Goal: Information Seeking & Learning: Learn about a topic

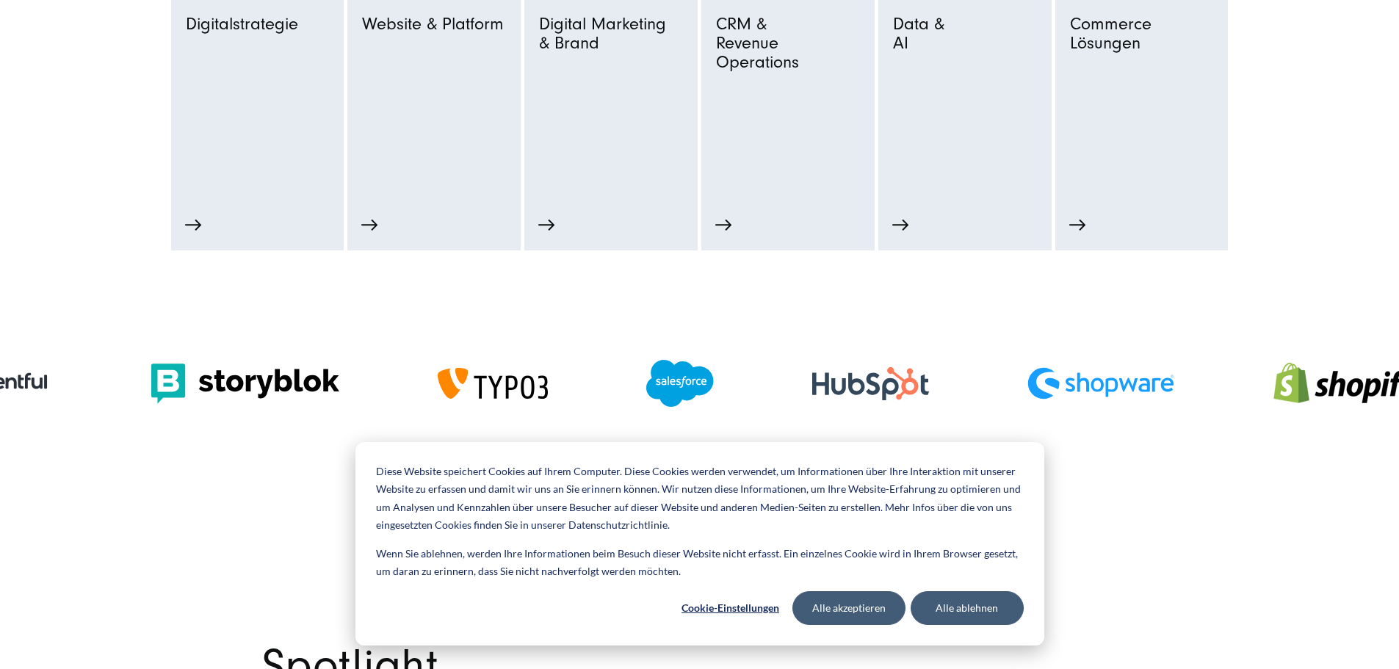
scroll to position [734, 0]
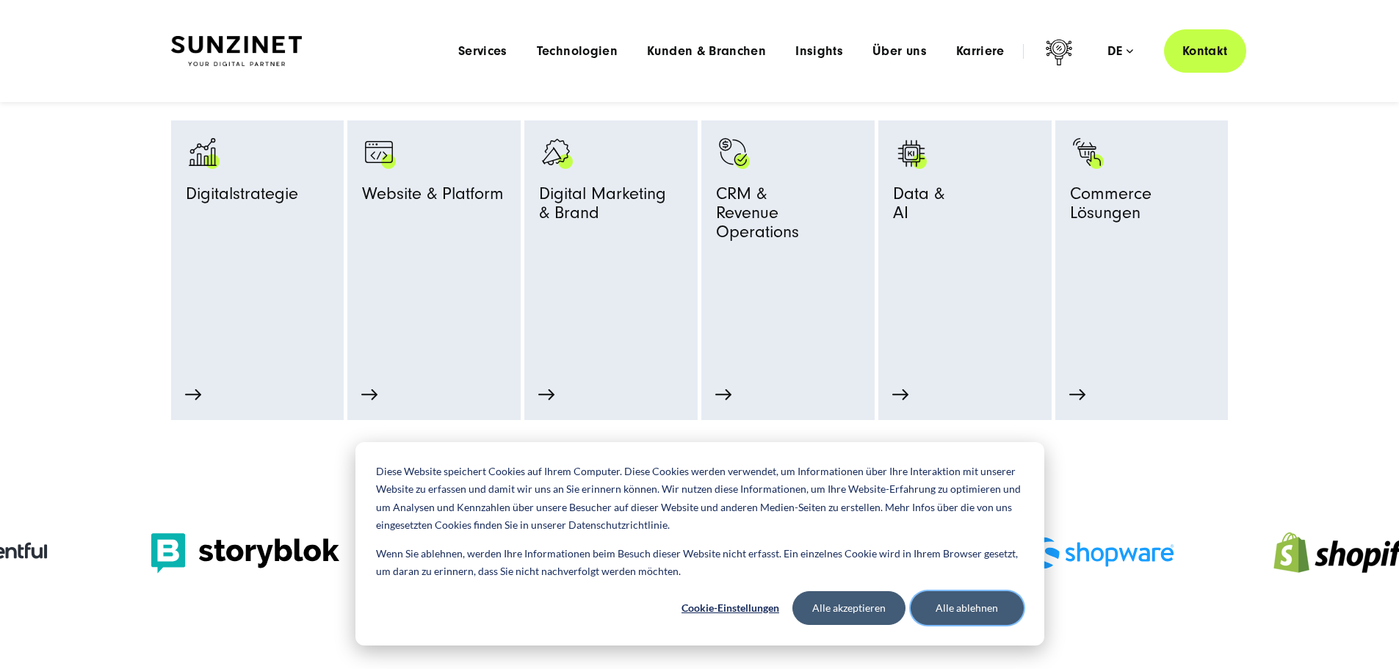
drag, startPoint x: 967, startPoint y: 609, endPoint x: 956, endPoint y: 598, distance: 15.6
click at [967, 609] on button "Alle ablehnen" at bounding box center [966, 608] width 113 height 34
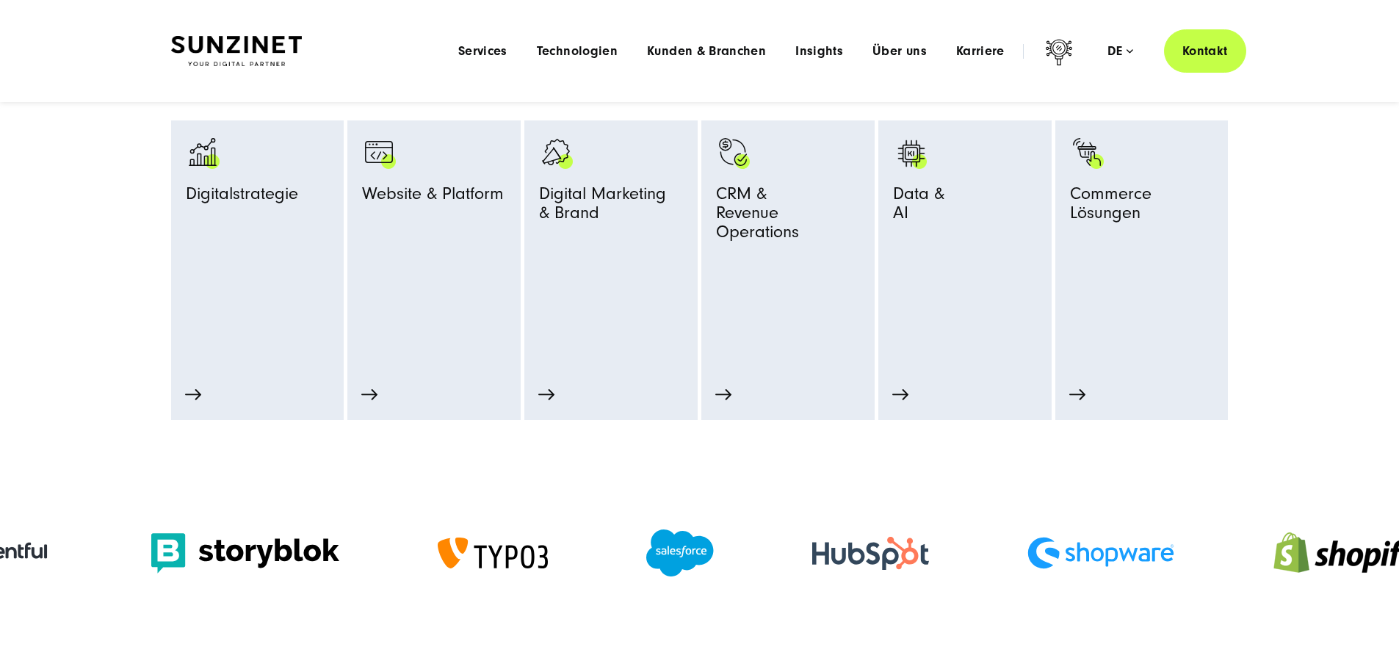
drag, startPoint x: 1347, startPoint y: 583, endPoint x: 1409, endPoint y: 562, distance: 65.7
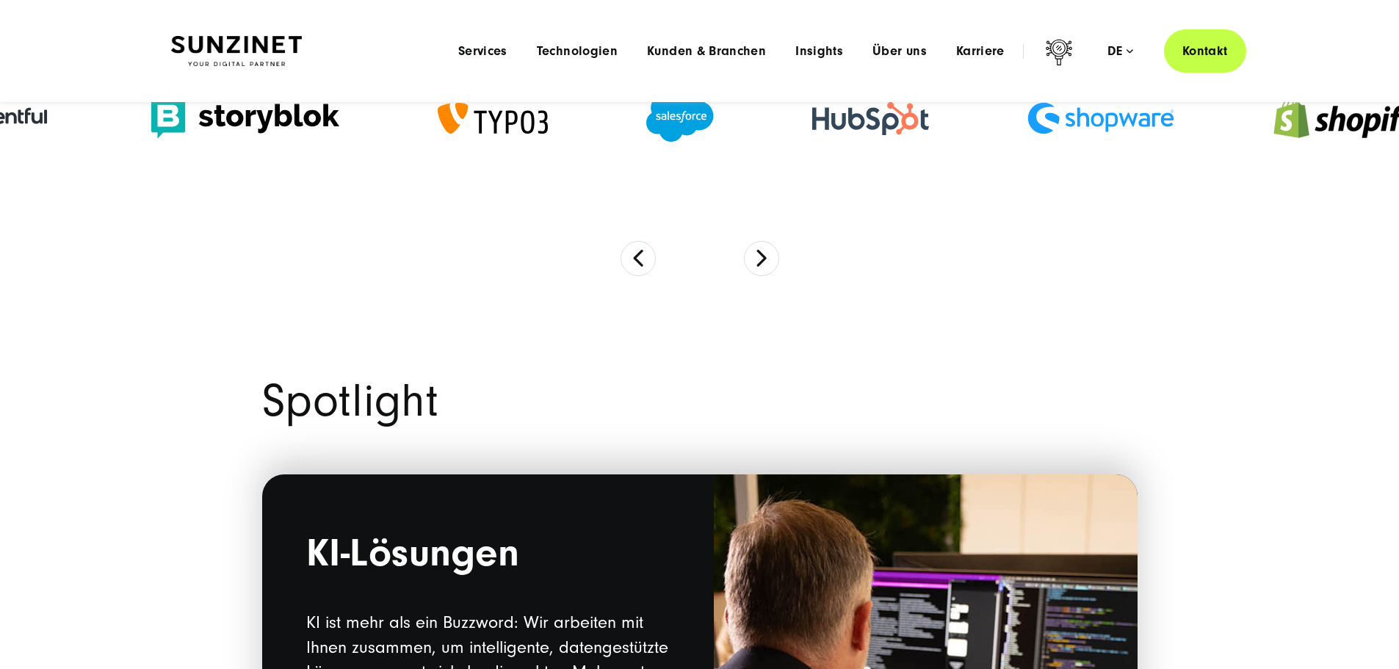
scroll to position [1028, 0]
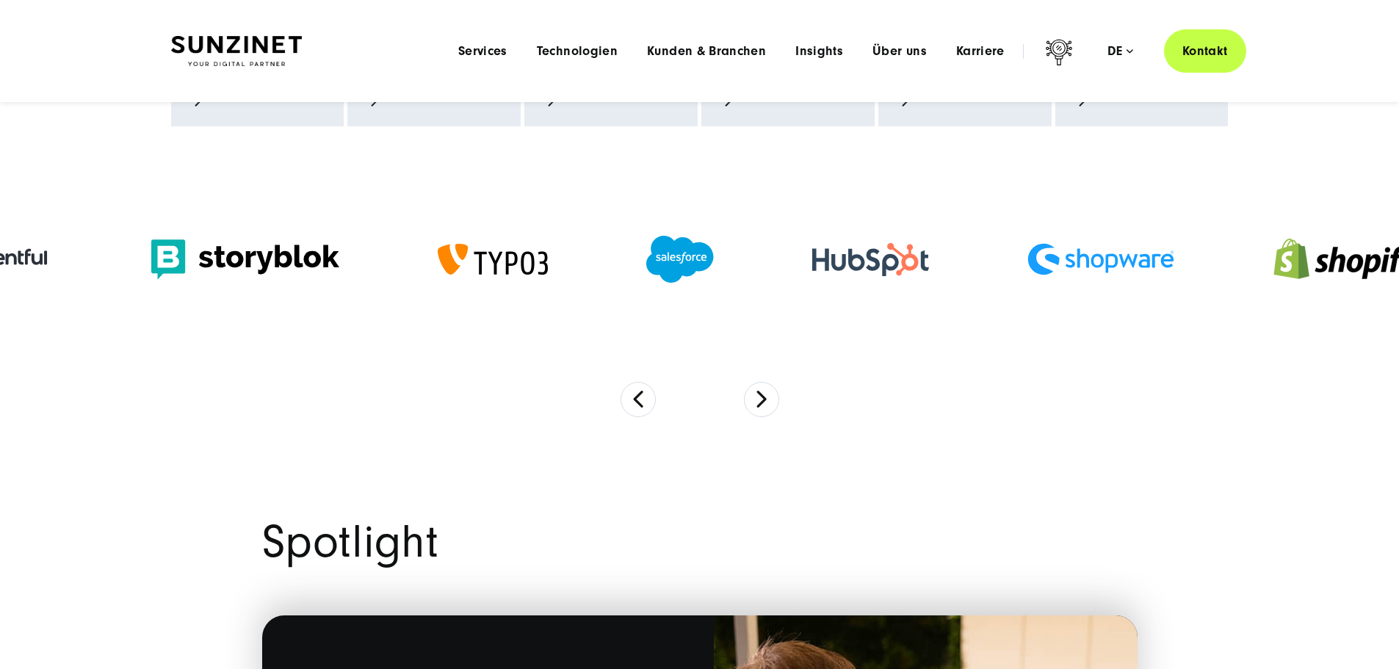
click at [763, 417] on button "Next" at bounding box center [761, 399] width 35 height 35
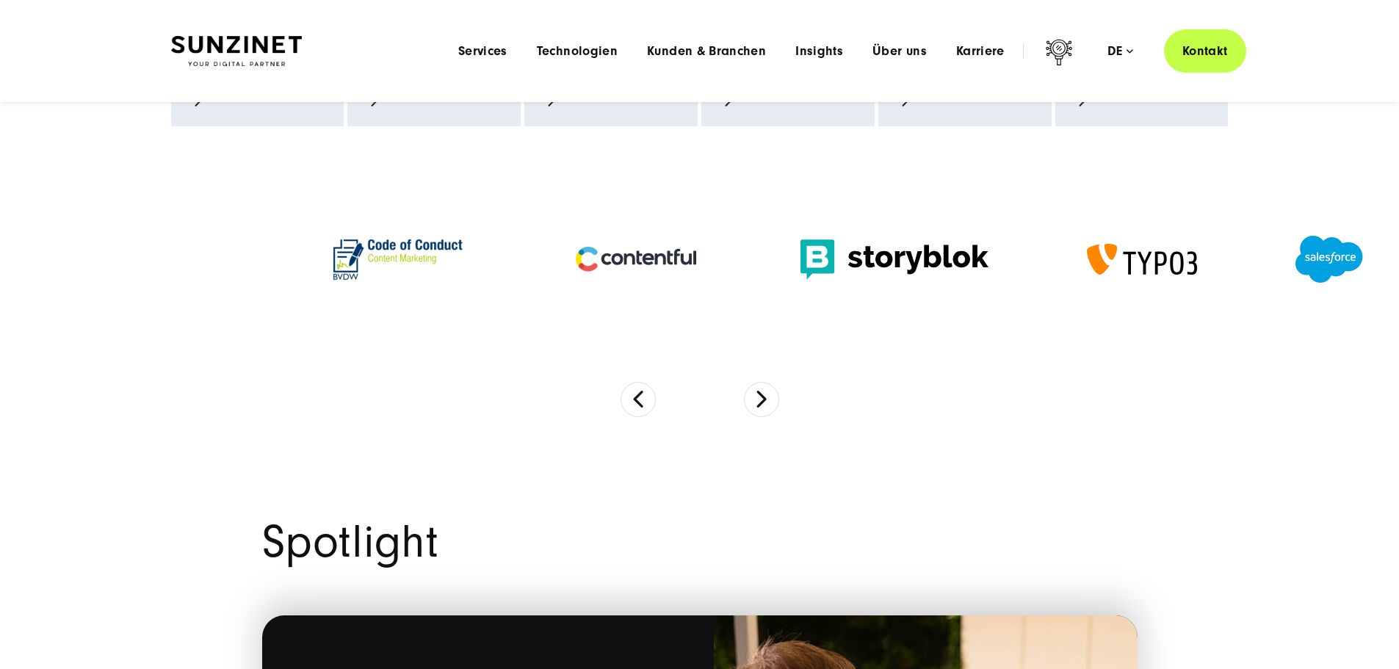
drag, startPoint x: 416, startPoint y: 280, endPoint x: 1261, endPoint y: 300, distance: 844.6
click at [1246, 289] on div at bounding box center [1141, 259] width 209 height 60
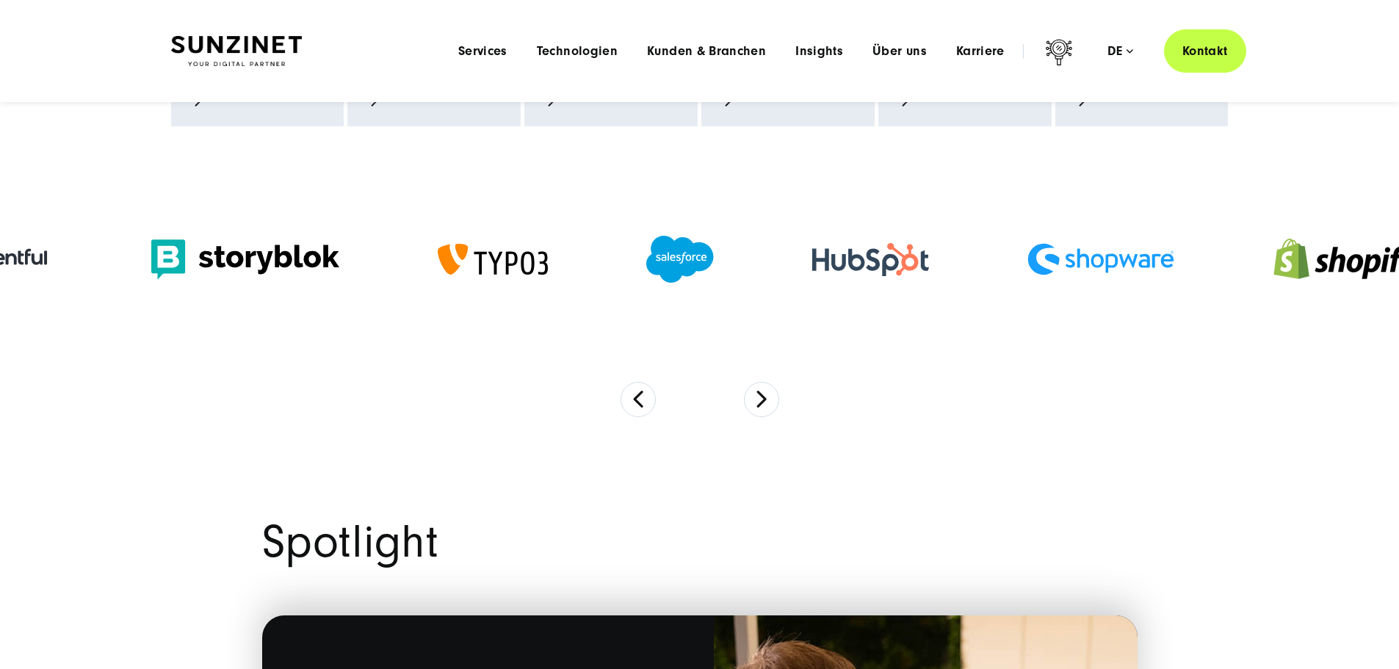
drag, startPoint x: 640, startPoint y: 288, endPoint x: 170, endPoint y: 289, distance: 470.7
click at [597, 289] on div at bounding box center [680, 259] width 166 height 76
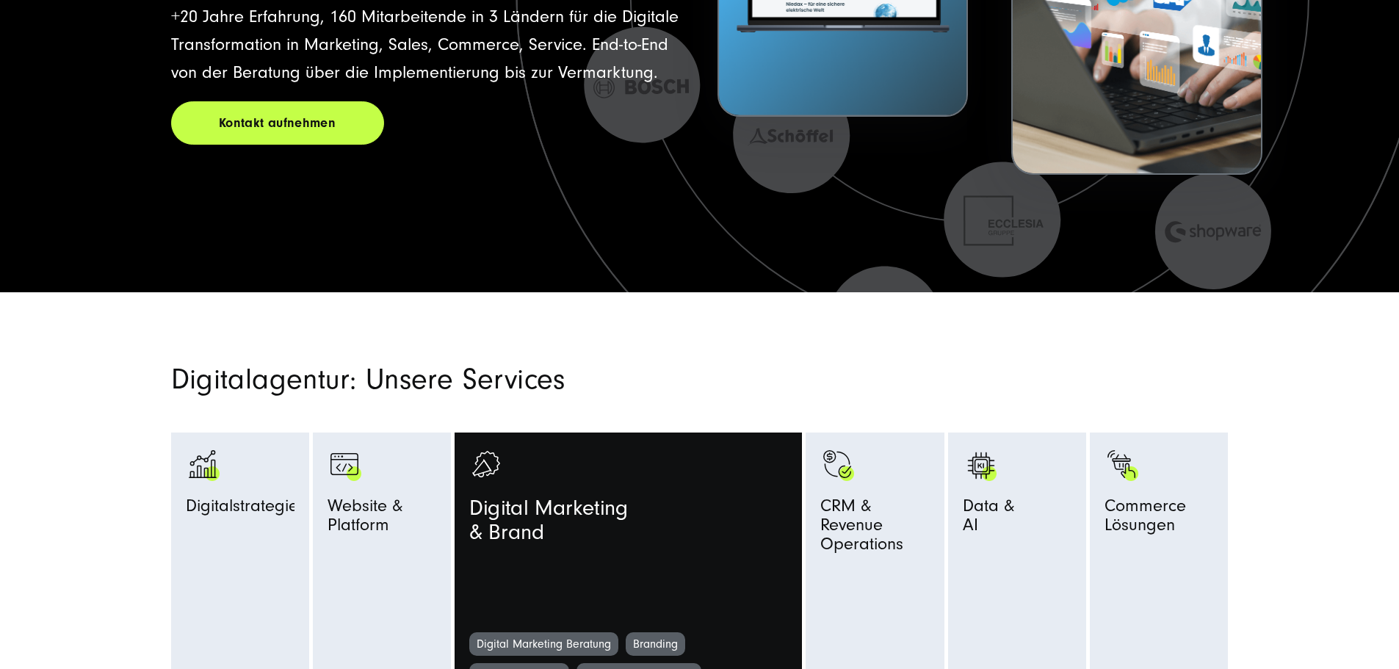
scroll to position [514, 0]
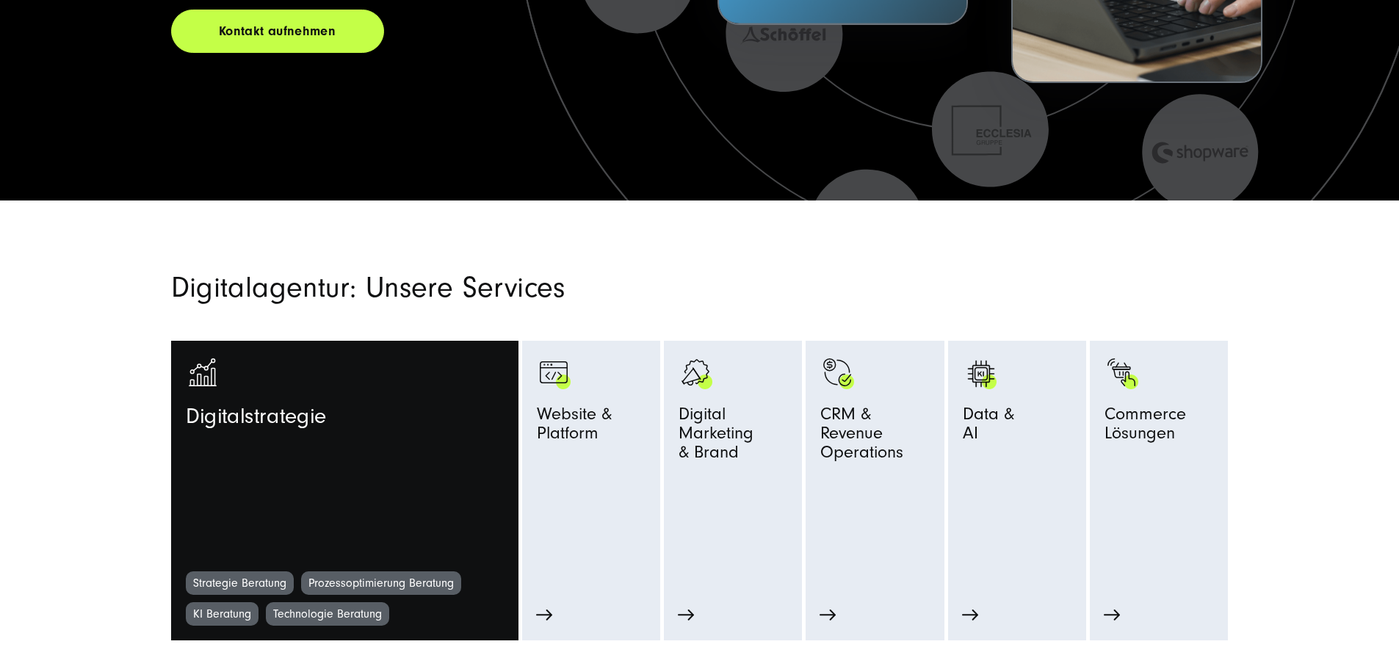
click at [321, 463] on link "Digitalstrategie" at bounding box center [345, 463] width 318 height 216
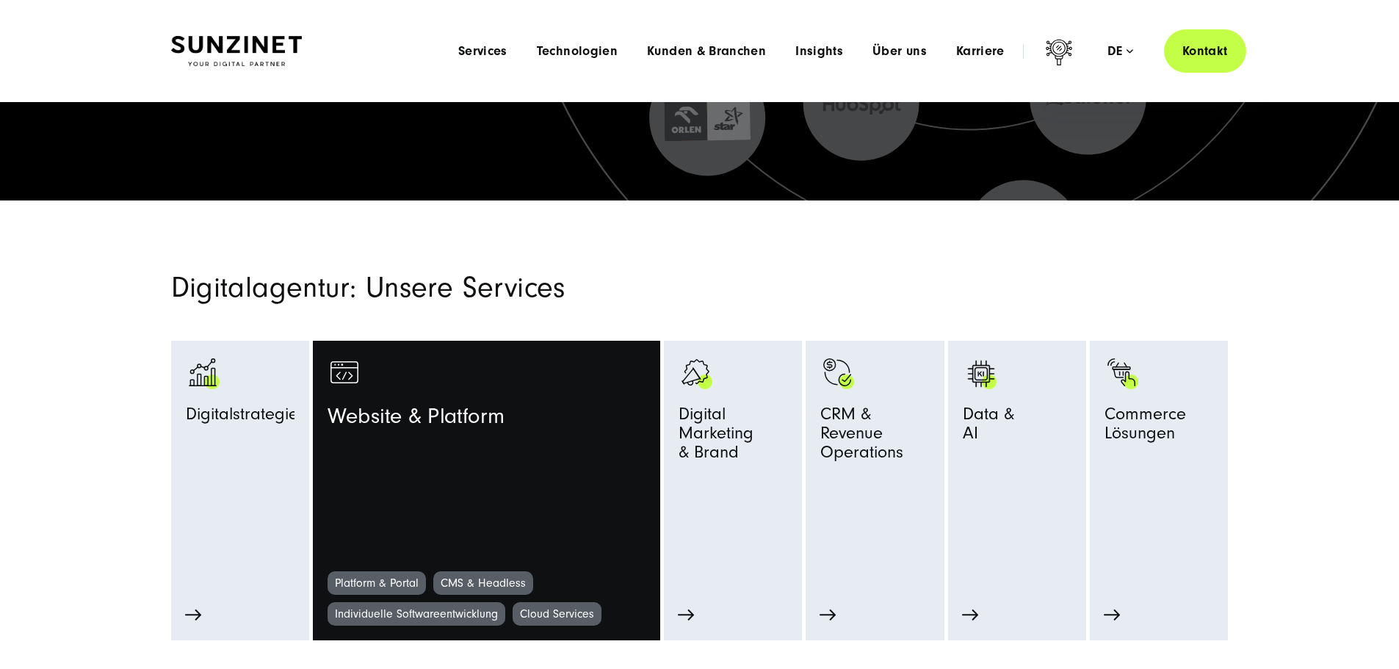
click at [474, 481] on link "Website & Platform" at bounding box center [486, 463] width 318 height 216
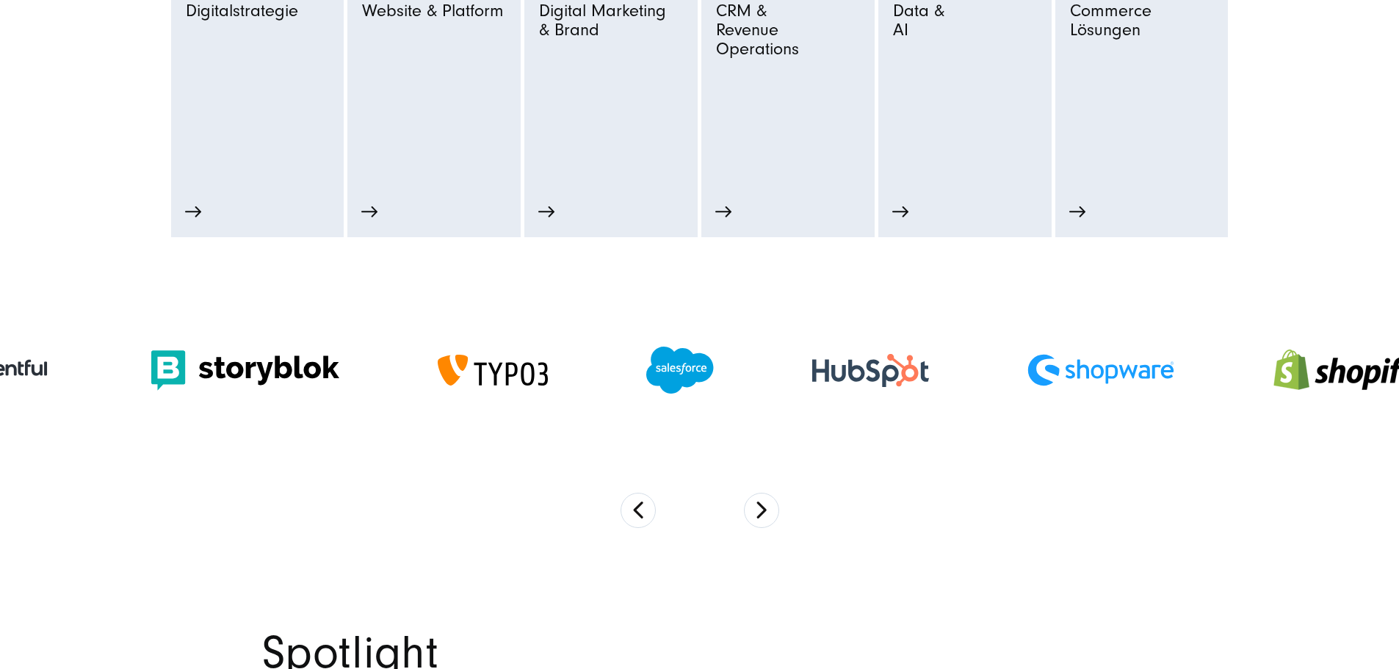
scroll to position [661, 0]
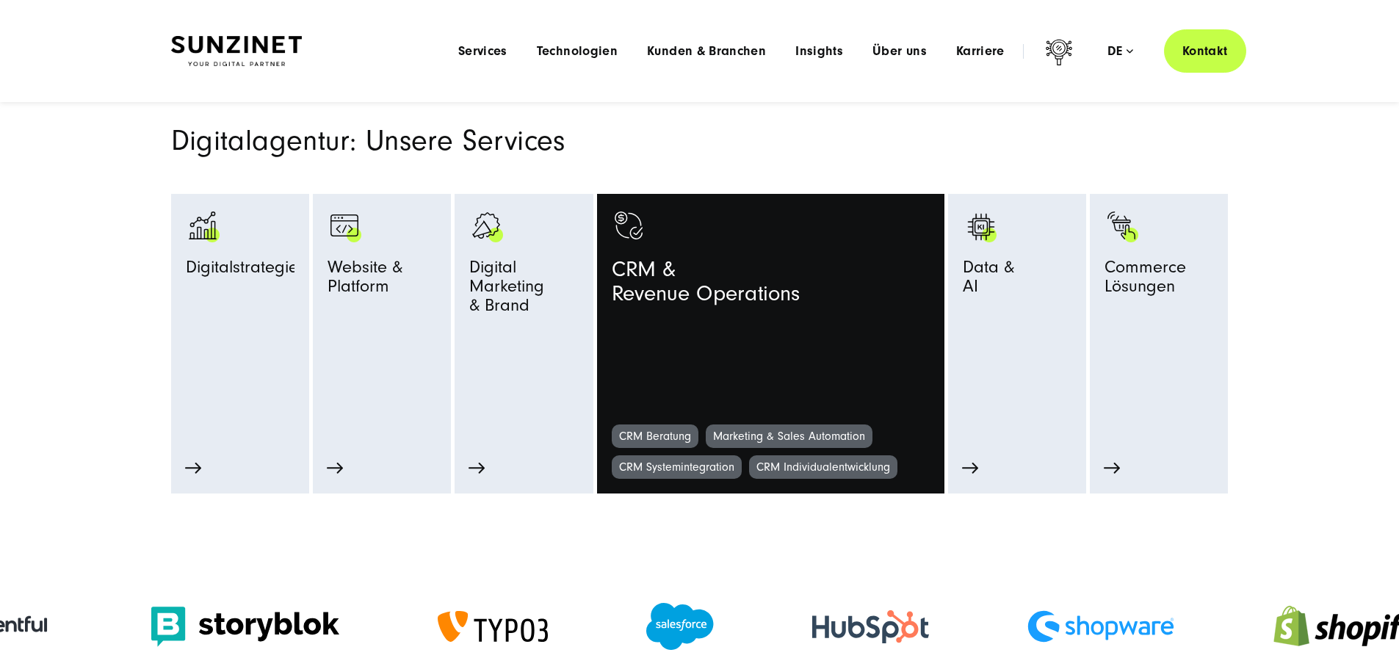
click at [789, 341] on link "CRM & Revenue Operations" at bounding box center [771, 317] width 318 height 216
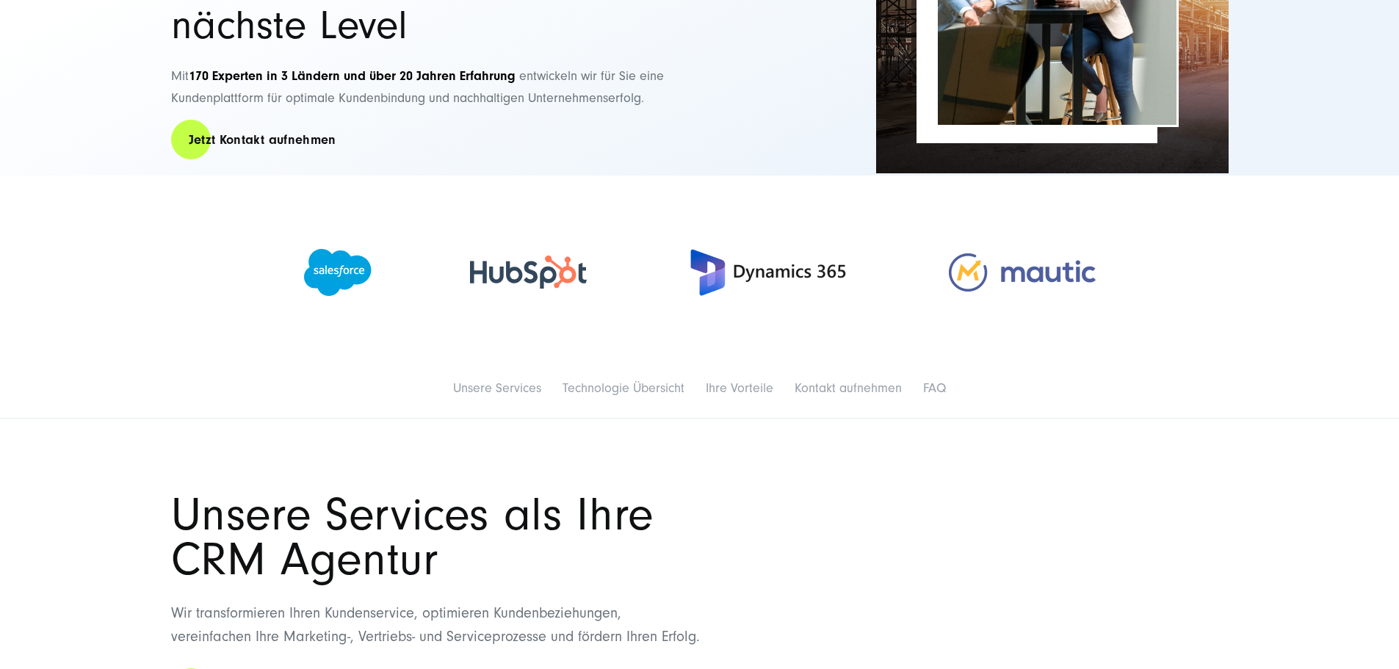
scroll to position [367, 0]
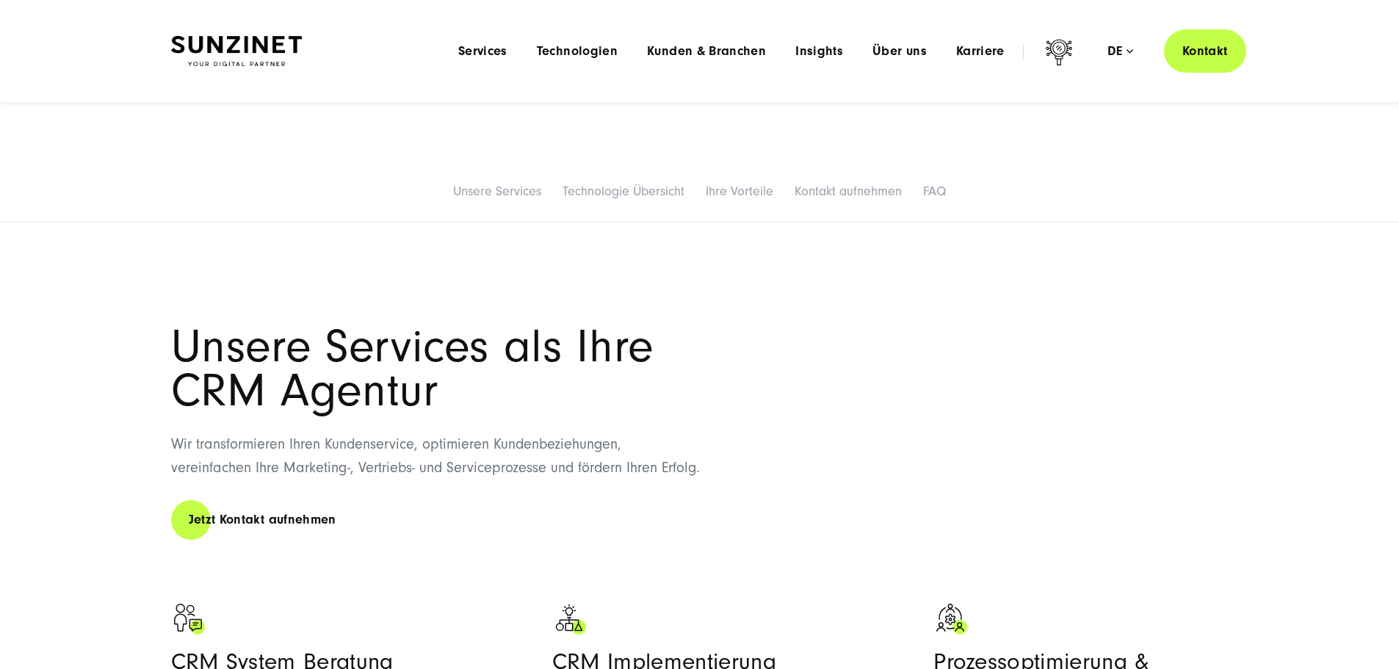
click at [453, 199] on link "Unsere Services" at bounding box center [497, 191] width 88 height 15
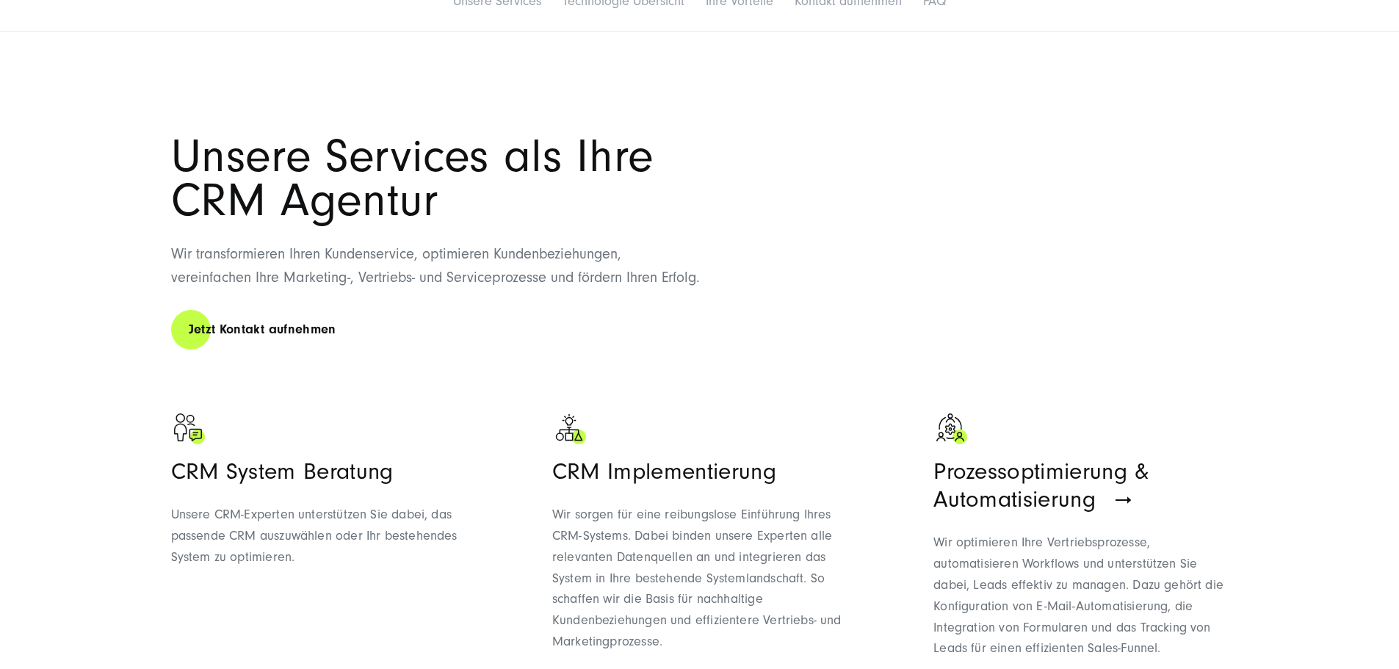
scroll to position [708, 0]
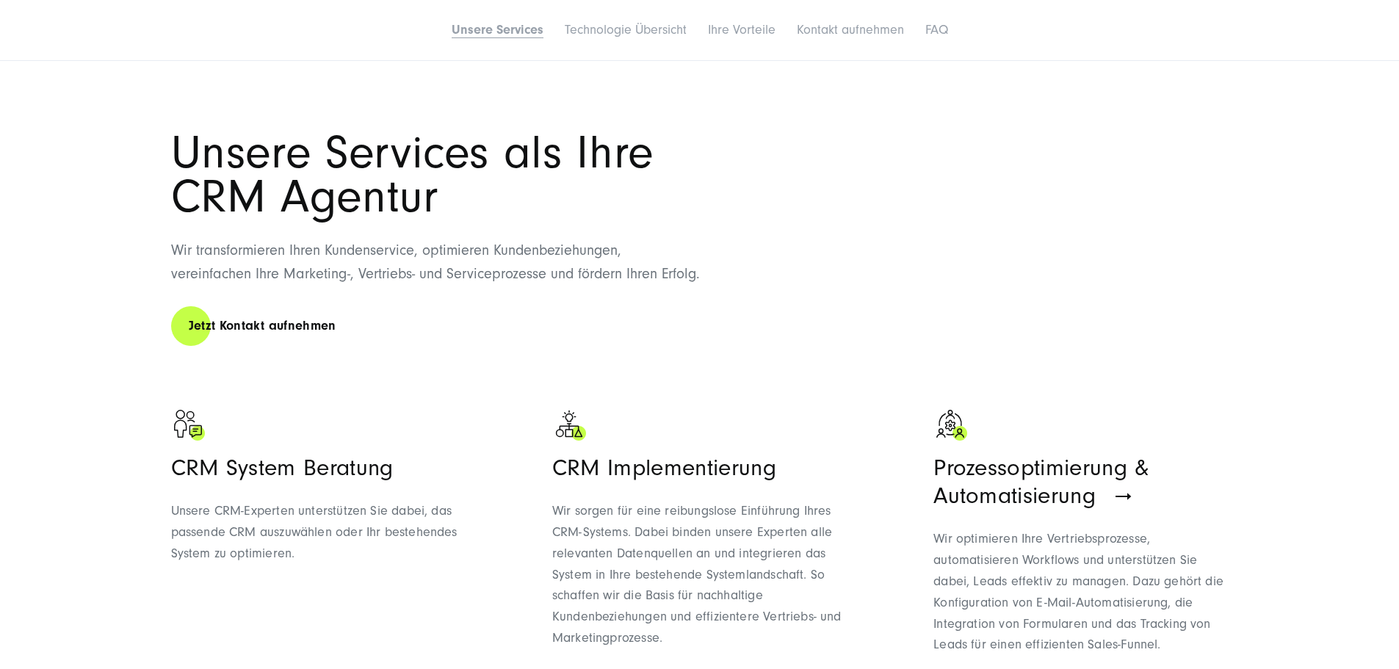
click at [577, 46] on li "Technologie Übersicht" at bounding box center [626, 30] width 140 height 31
click at [610, 37] on link "Technologie Übersicht" at bounding box center [626, 29] width 122 height 15
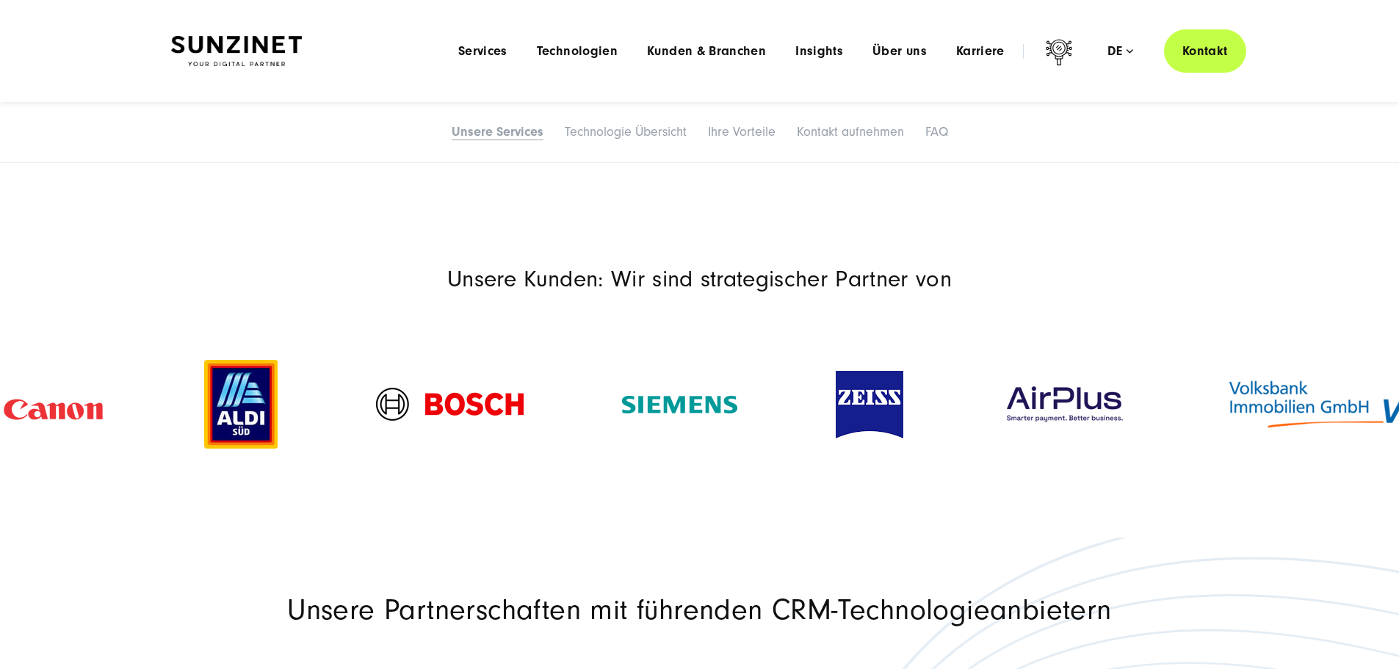
scroll to position [1559, 0]
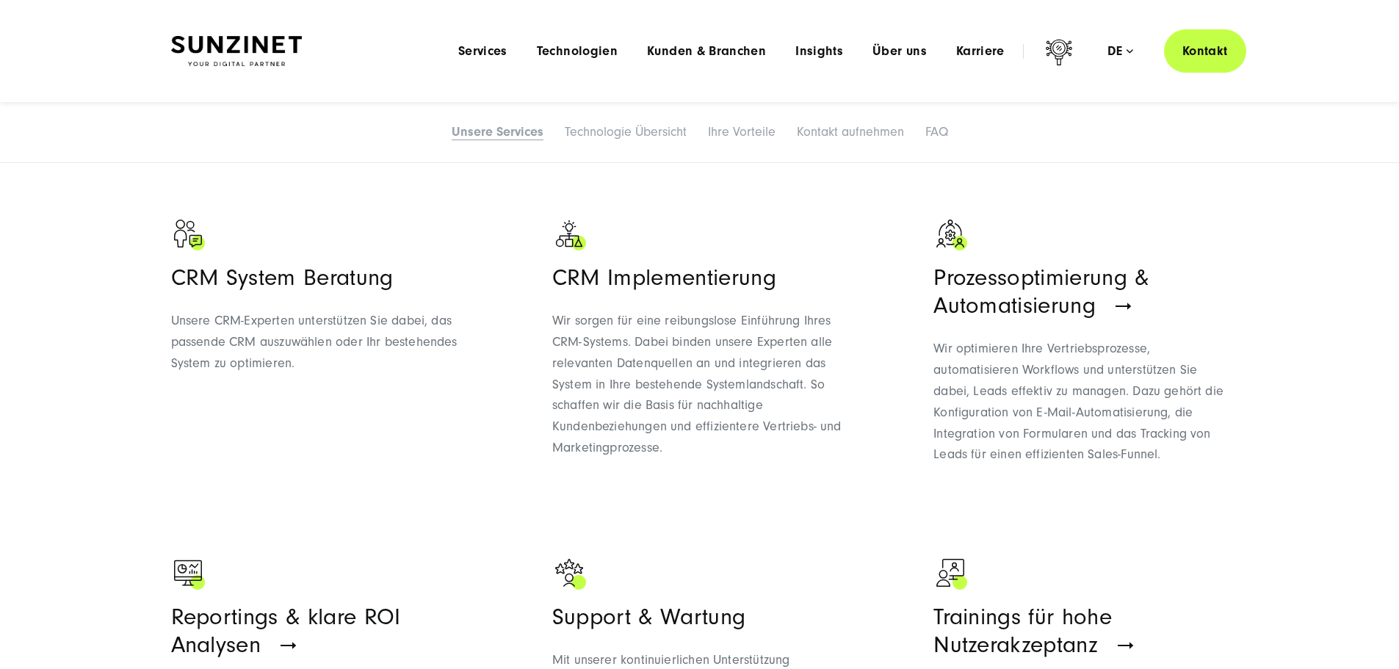
click at [580, 137] on link "Technologie Übersicht" at bounding box center [626, 131] width 122 height 15
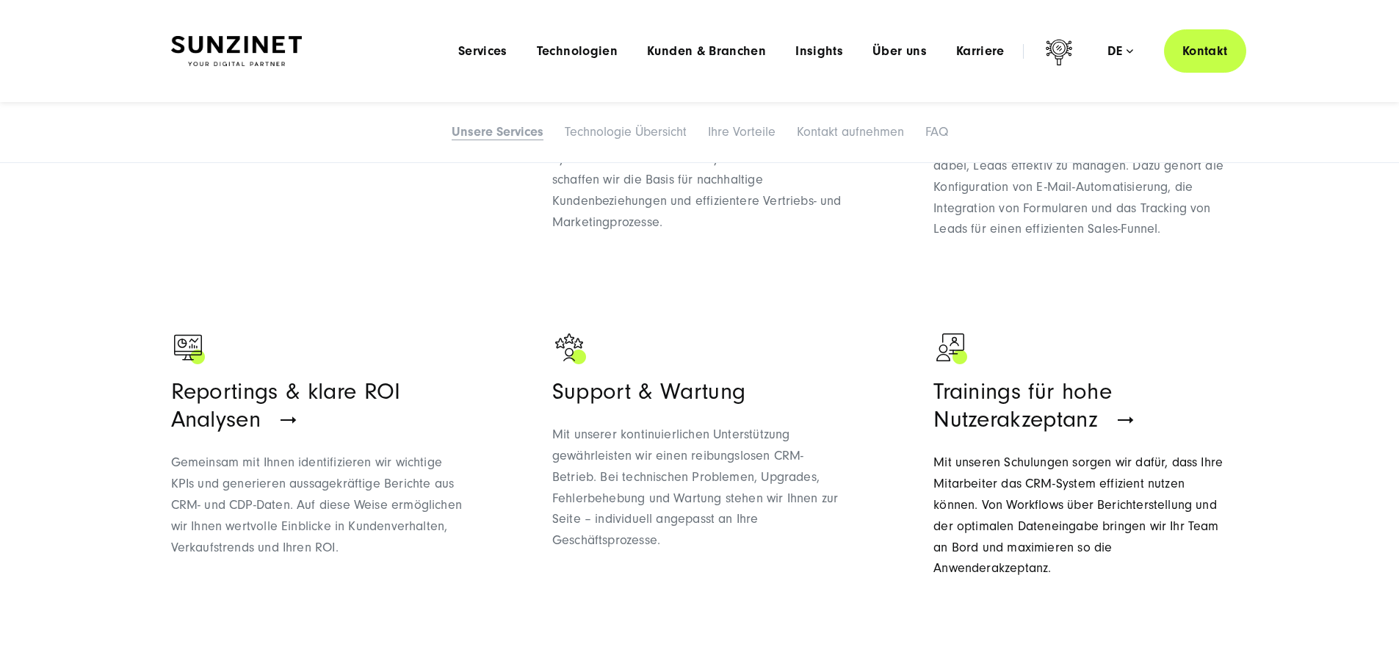
scroll to position [898, 0]
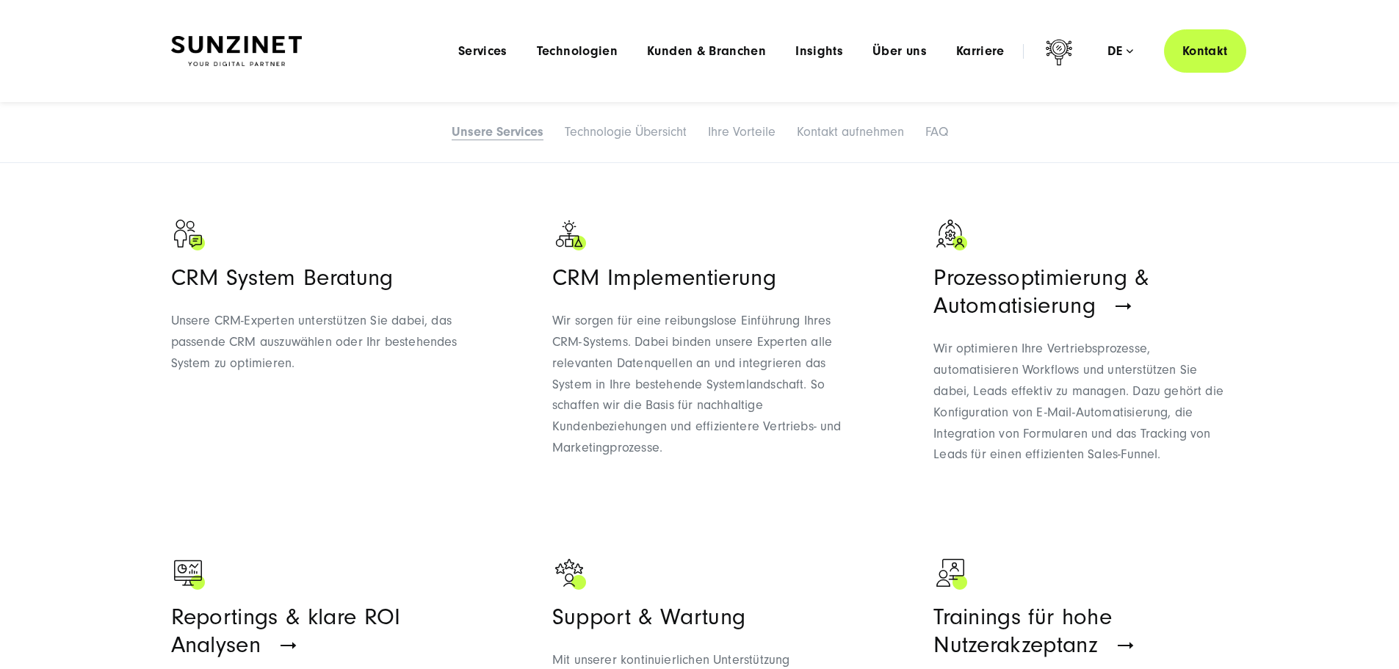
click at [658, 291] on h3 "CRM Implementierung" at bounding box center [699, 278] width 294 height 28
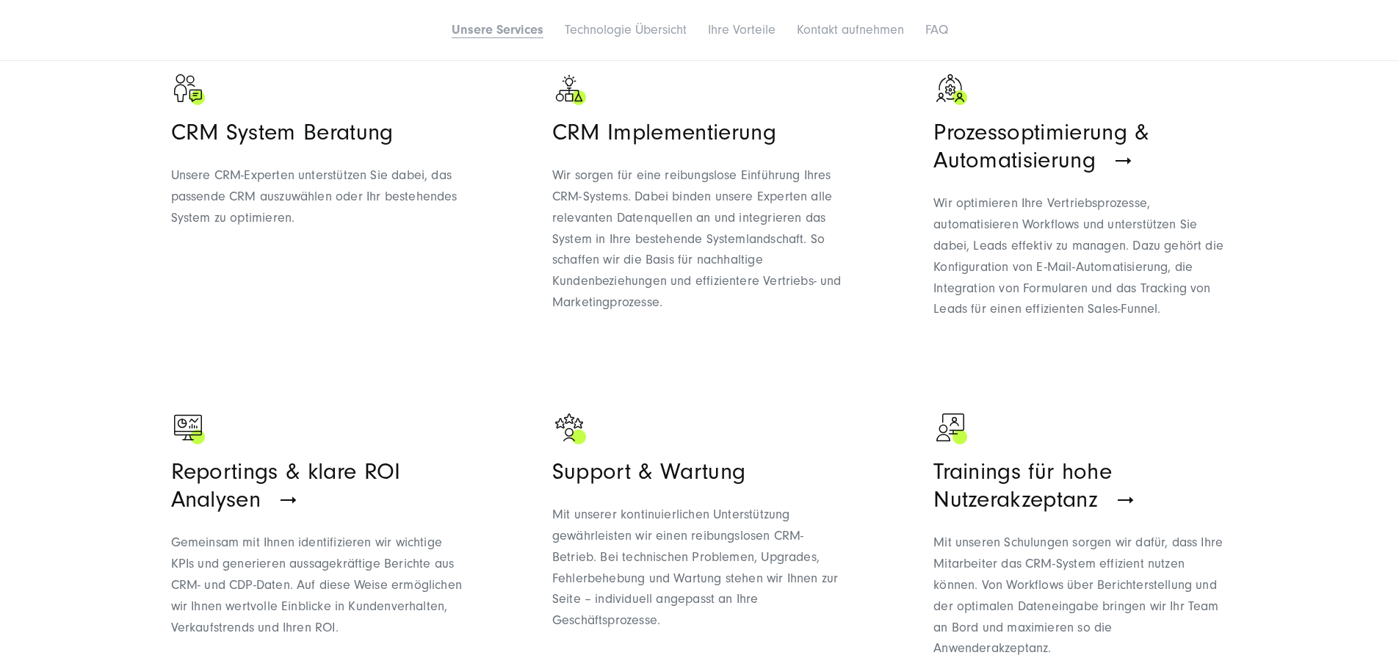
scroll to position [1045, 0]
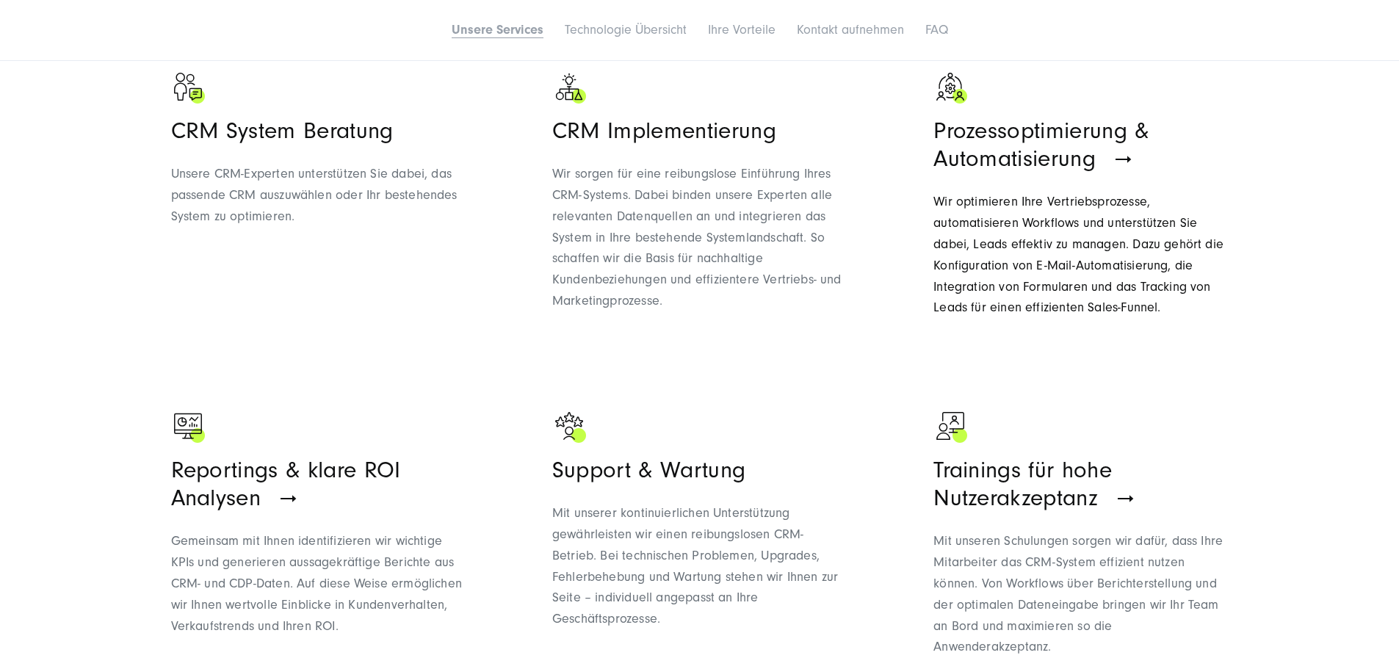
click at [1015, 172] on span "Prozessoptimierung & Automatisierung" at bounding box center [1040, 144] width 215 height 54
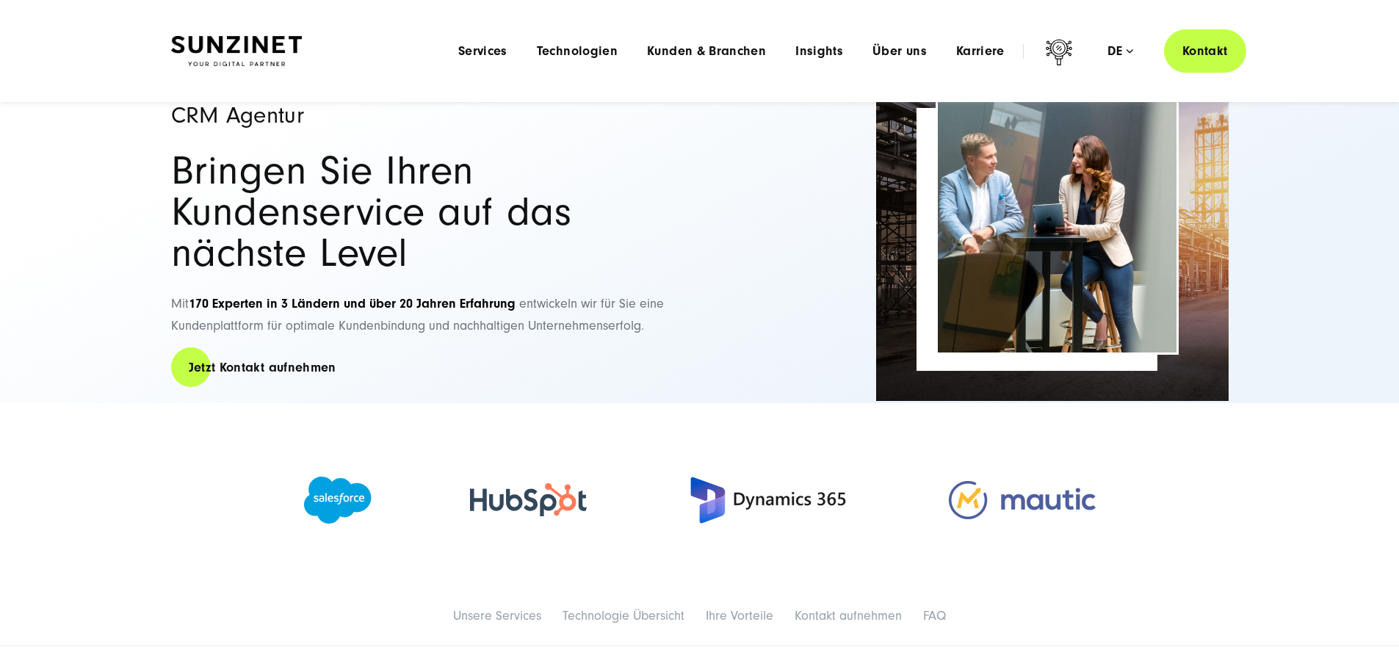
scroll to position [0, 0]
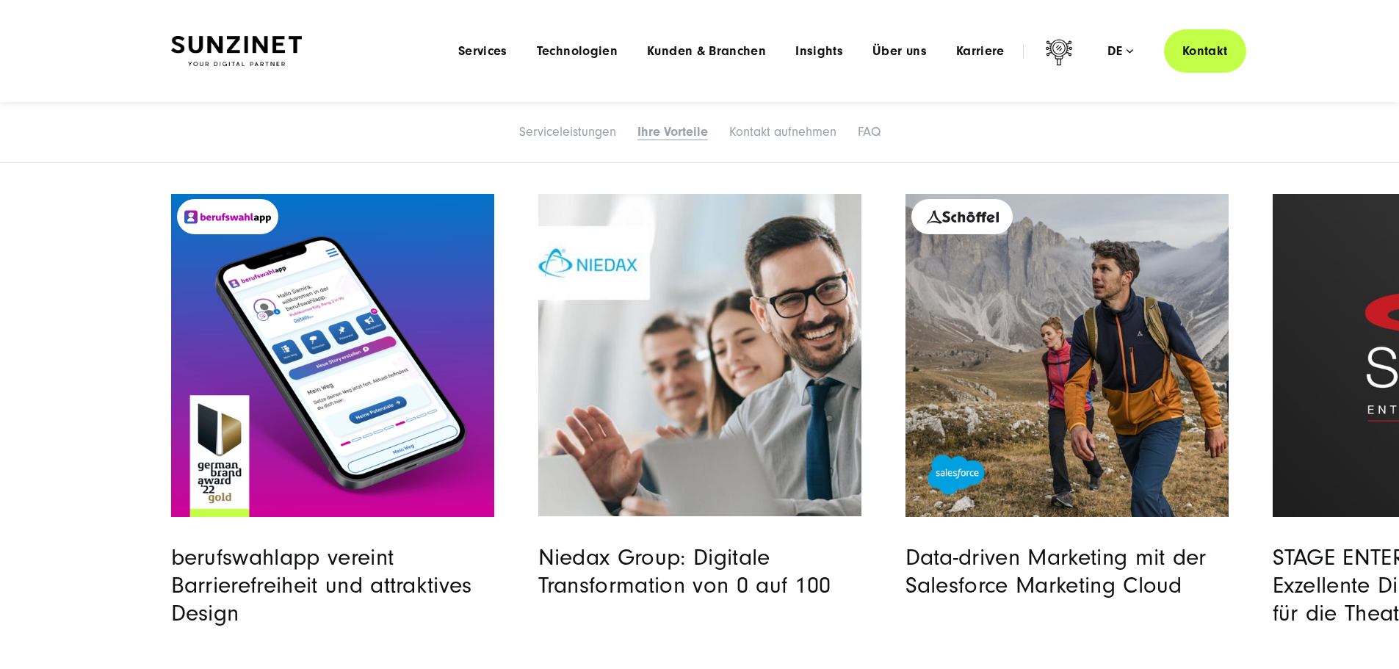
scroll to position [3304, 0]
